Goal: Book appointment/travel/reservation

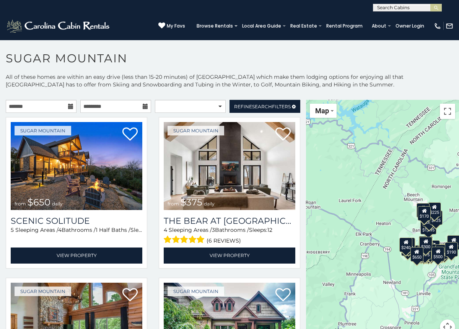
click at [68, 107] on icon at bounding box center [70, 106] width 5 height 5
click at [71, 107] on icon at bounding box center [70, 106] width 5 height 5
click at [71, 106] on icon at bounding box center [70, 106] width 5 height 5
click at [45, 111] on input "text" at bounding box center [41, 106] width 71 height 13
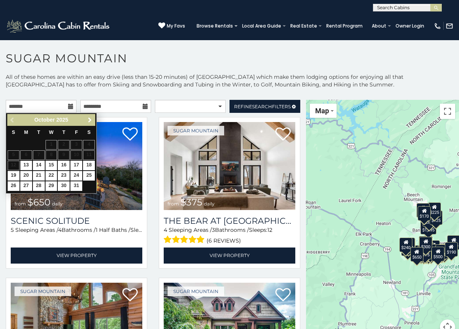
click at [89, 120] on span "Next" at bounding box center [90, 120] width 6 height 6
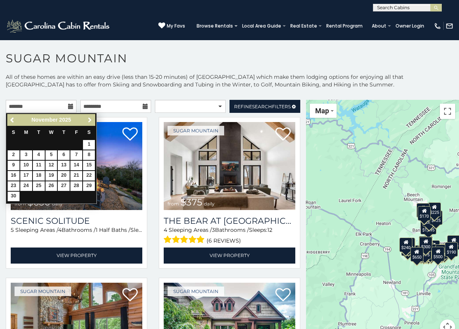
click at [89, 120] on span "Next" at bounding box center [90, 120] width 6 height 6
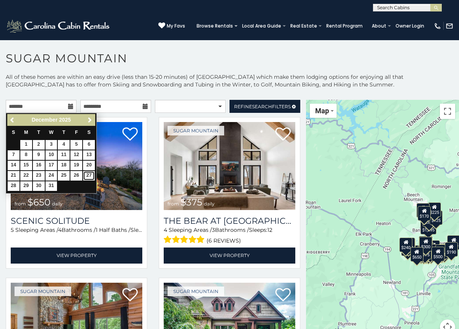
click at [91, 174] on link "27" at bounding box center [89, 176] width 12 height 10
type input "**********"
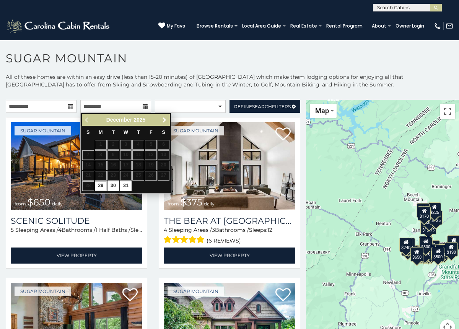
click at [163, 122] on span "Next" at bounding box center [164, 120] width 6 height 6
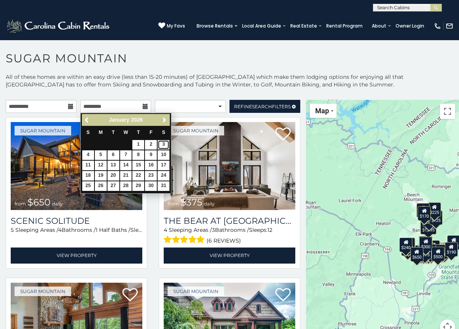
click at [164, 143] on link "3" at bounding box center [164, 145] width 12 height 10
type input "**********"
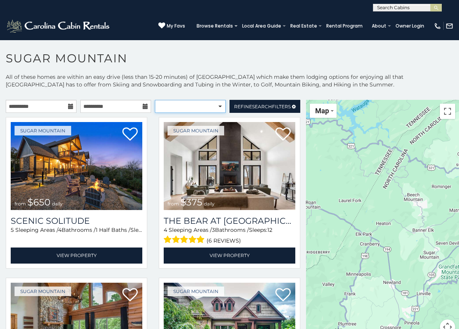
click at [199, 107] on select "**********" at bounding box center [190, 106] width 71 height 13
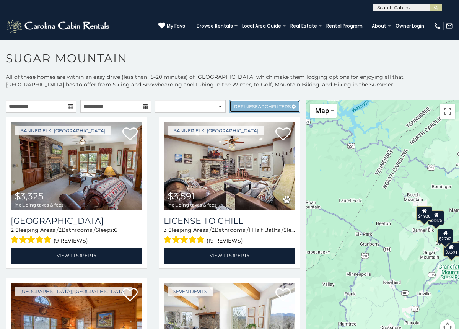
click at [232, 108] on link "Refine Search Filters" at bounding box center [264, 106] width 71 height 13
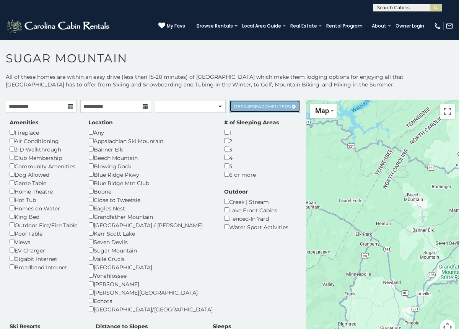
click at [274, 105] on span "Refine Search Filters" at bounding box center [262, 107] width 57 height 6
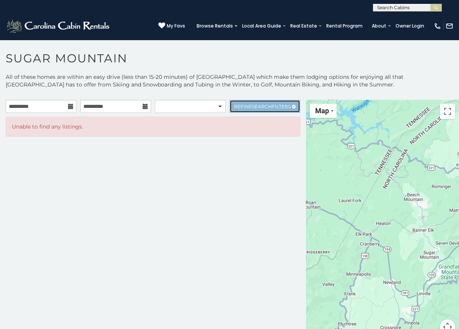
click at [274, 105] on span "Refine Search Filters" at bounding box center [262, 107] width 57 height 6
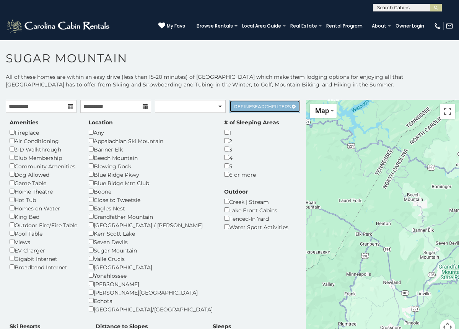
click at [239, 107] on span "Refine Search Filters" at bounding box center [262, 107] width 57 height 6
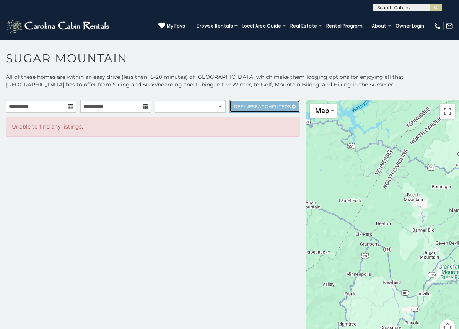
click at [239, 107] on span "Refine Search Filters" at bounding box center [262, 107] width 57 height 6
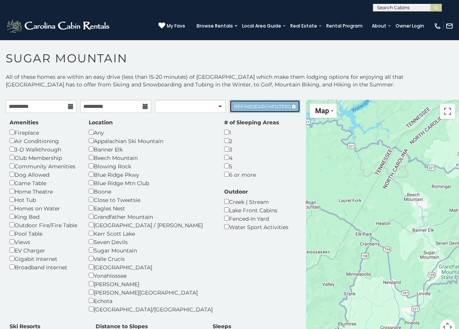
click at [249, 106] on span "Refine Search Filters" at bounding box center [262, 107] width 57 height 6
